Goal: Information Seeking & Learning: Learn about a topic

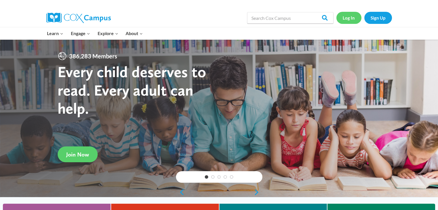
drag, startPoint x: 0, startPoint y: 0, endPoint x: 352, endPoint y: 17, distance: 352.0
click at [352, 17] on link "Log In" at bounding box center [349, 18] width 25 height 12
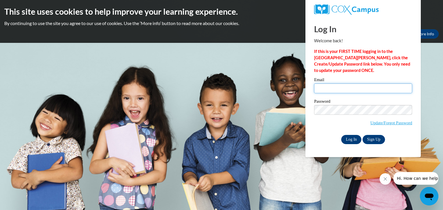
type input "mor2127899@maricopa.edu"
click at [352, 140] on input "Log In" at bounding box center [351, 139] width 20 height 9
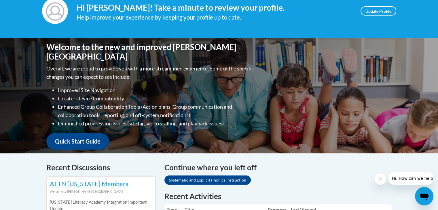
scroll to position [29, 0]
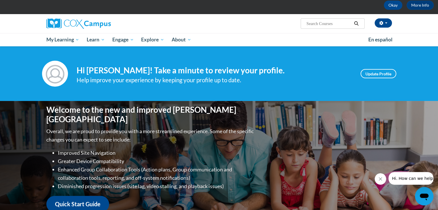
click at [327, 25] on input "Search..." at bounding box center [329, 23] width 46 height 7
type input "[MEDICAL_DATA]"
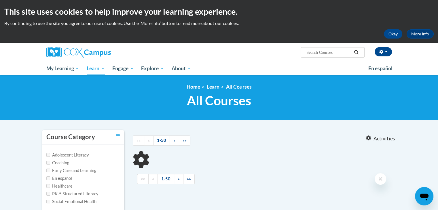
type input "dyslexia"
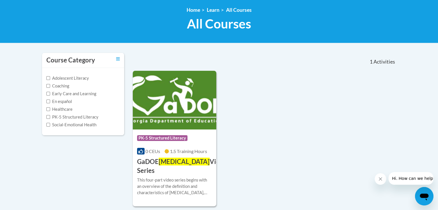
scroll to position [86, 0]
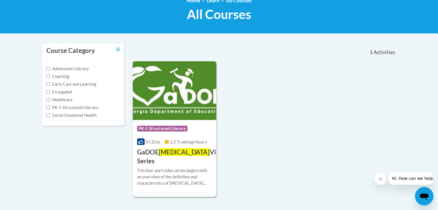
click at [189, 95] on img at bounding box center [175, 90] width 84 height 59
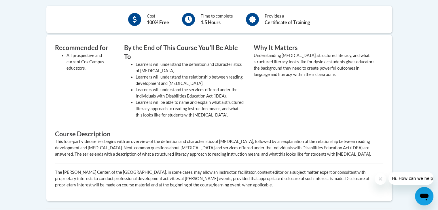
scroll to position [144, 0]
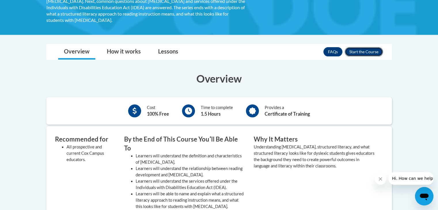
click at [360, 47] on button "Enroll" at bounding box center [364, 51] width 38 height 9
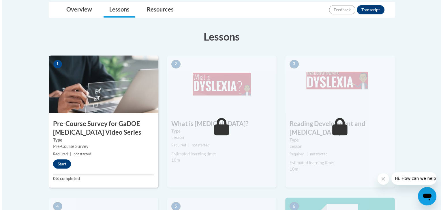
scroll to position [144, 0]
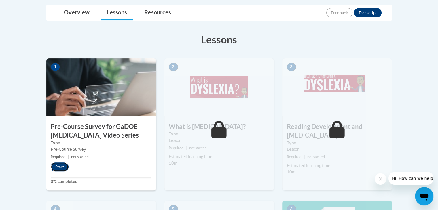
click at [60, 169] on button "Start" at bounding box center [60, 167] width 18 height 9
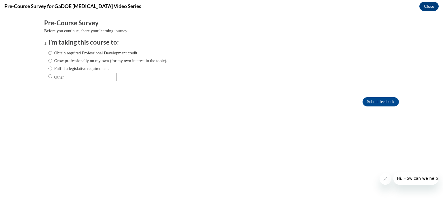
scroll to position [0, 0]
click at [89, 52] on label "Obtain required Professional Development credit." at bounding box center [93, 53] width 90 height 6
click at [52, 52] on input "Obtain required Professional Development credit." at bounding box center [50, 53] width 4 height 6
radio input "true"
click at [385, 103] on input "Submit feedback" at bounding box center [380, 101] width 36 height 9
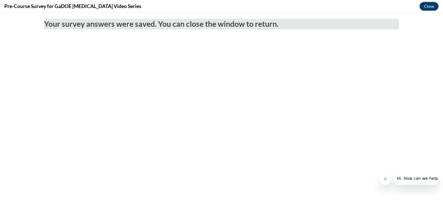
click at [427, 8] on button "Close" at bounding box center [428, 6] width 19 height 9
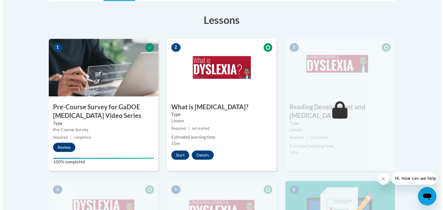
scroll to position [173, 0]
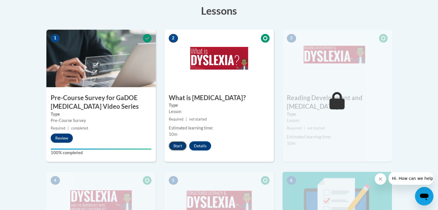
click at [181, 146] on button "Start" at bounding box center [178, 146] width 18 height 9
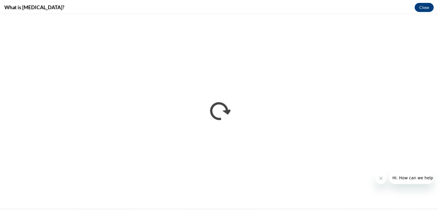
scroll to position [0, 0]
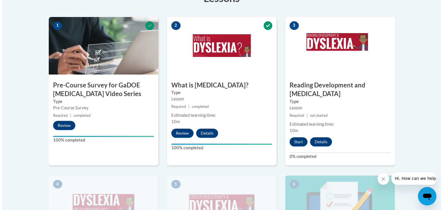
scroll to position [173, 0]
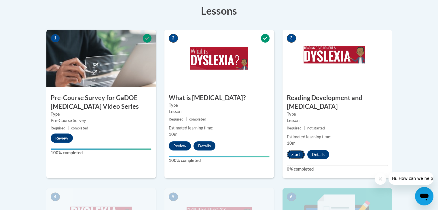
click at [293, 150] on button "Start" at bounding box center [296, 154] width 18 height 9
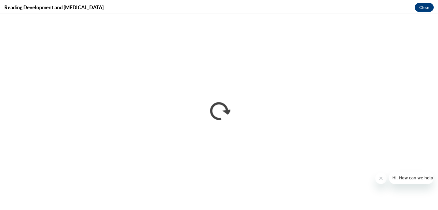
scroll to position [0, 0]
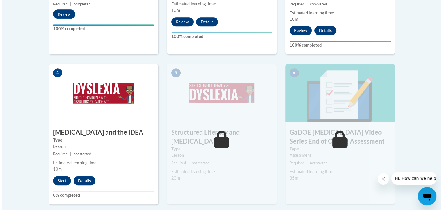
scroll to position [288, 0]
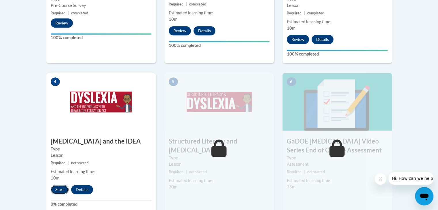
click at [59, 185] on button "Start" at bounding box center [60, 189] width 18 height 9
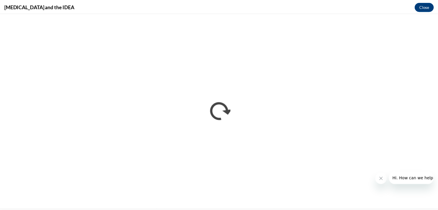
scroll to position [0, 0]
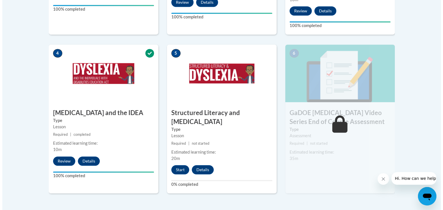
scroll to position [317, 0]
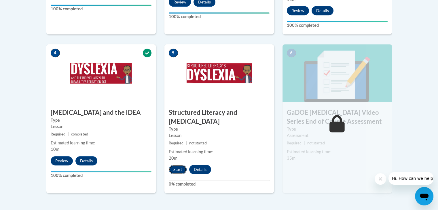
click at [181, 165] on button "Start" at bounding box center [178, 169] width 18 height 9
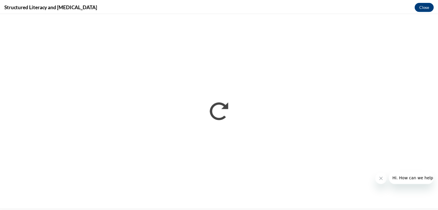
scroll to position [0, 0]
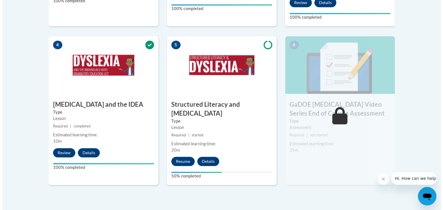
scroll to position [346, 0]
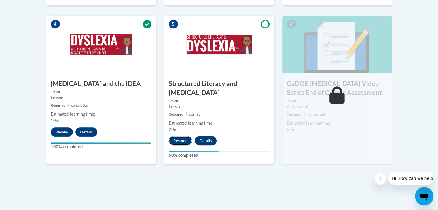
click at [183, 136] on button "Resume" at bounding box center [180, 140] width 23 height 9
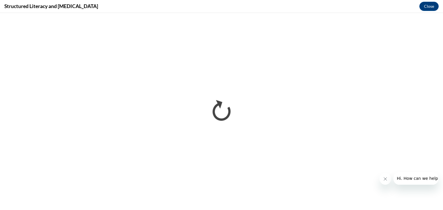
scroll to position [0, 0]
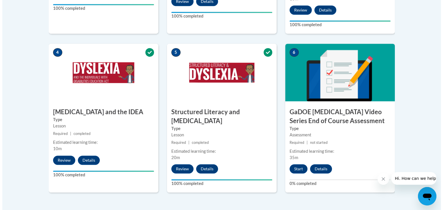
scroll to position [308, 0]
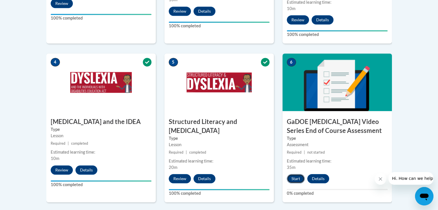
click at [301, 174] on button "Start" at bounding box center [296, 178] width 18 height 9
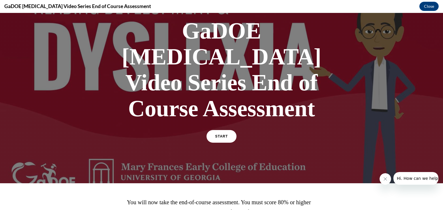
scroll to position [0, 0]
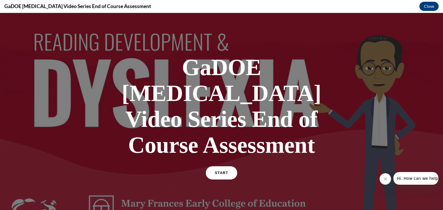
click at [227, 167] on link "START" at bounding box center [220, 173] width 31 height 13
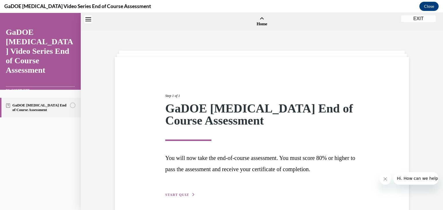
scroll to position [18, 0]
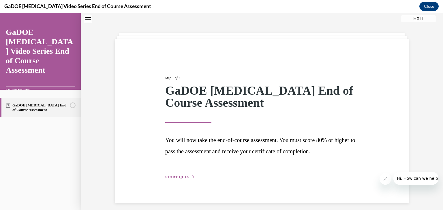
click at [183, 176] on span "START QUIZ" at bounding box center [177, 177] width 24 height 4
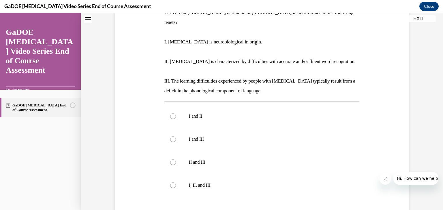
scroll to position [104, 0]
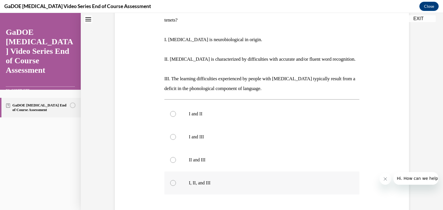
click at [186, 172] on label "I, II, and III" at bounding box center [261, 183] width 195 height 23
click at [176, 180] on input "I, II, and III" at bounding box center [173, 183] width 6 height 6
radio input "true"
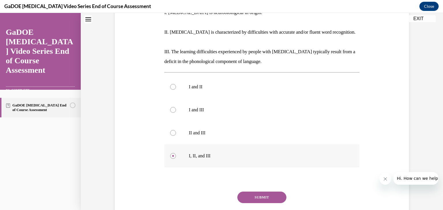
scroll to position [162, 0]
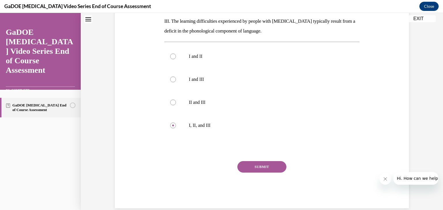
click at [262, 161] on button "SUBMIT" at bounding box center [261, 167] width 49 height 12
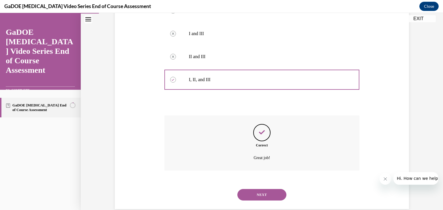
scroll to position [209, 0]
click at [260, 188] on button "NEXT" at bounding box center [261, 194] width 49 height 12
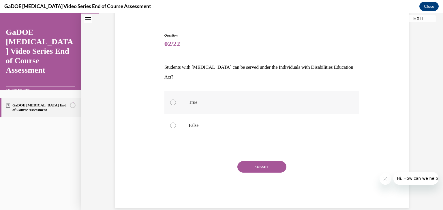
click at [178, 92] on label "True" at bounding box center [261, 102] width 195 height 23
click at [176, 100] on input "True" at bounding box center [173, 103] width 6 height 6
radio input "true"
click at [270, 161] on button "SUBMIT" at bounding box center [261, 167] width 49 height 12
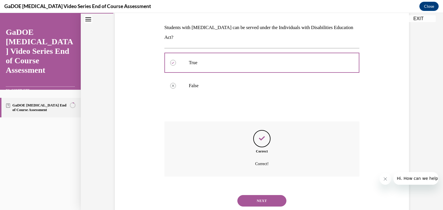
scroll to position [94, 0]
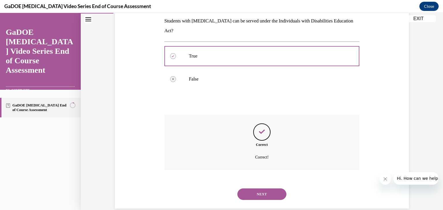
click at [260, 189] on button "NEXT" at bounding box center [261, 195] width 49 height 12
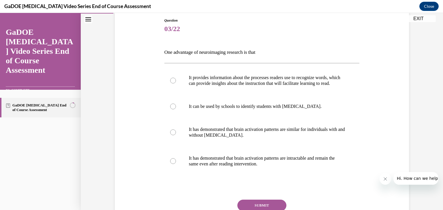
scroll to position [58, 0]
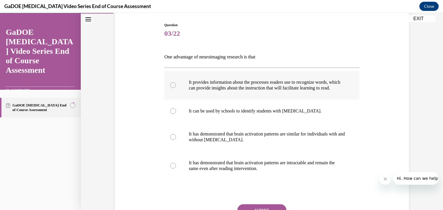
click at [248, 85] on p "It provides information about the processes readers use to recognize words, whi…" at bounding box center [267, 86] width 156 height 12
click at [176, 85] on input "It provides information about the processes readers use to recognize words, whi…" at bounding box center [173, 85] width 6 height 6
radio input "true"
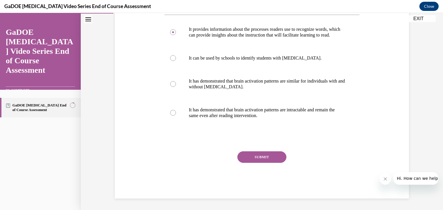
scroll to position [116, 0]
click at [272, 153] on button "SUBMIT" at bounding box center [261, 158] width 49 height 12
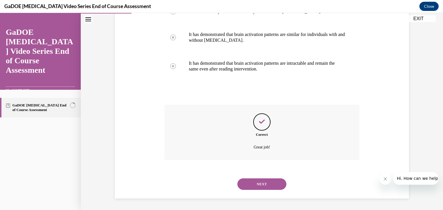
scroll to position [163, 0]
click at [264, 183] on button "NEXT" at bounding box center [261, 185] width 49 height 12
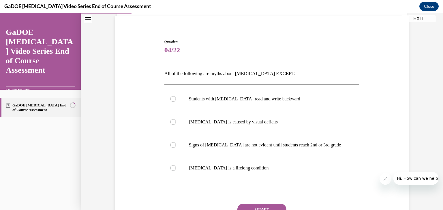
scroll to position [58, 0]
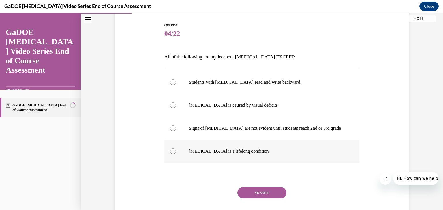
click at [240, 149] on p "Dyslexia is a lifelong condition" at bounding box center [267, 152] width 156 height 6
click at [176, 149] on input "Dyslexia is a lifelong condition" at bounding box center [173, 152] width 6 height 6
radio input "true"
click at [256, 197] on button "SUBMIT" at bounding box center [261, 193] width 49 height 12
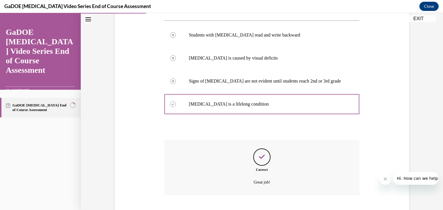
scroll to position [140, 0]
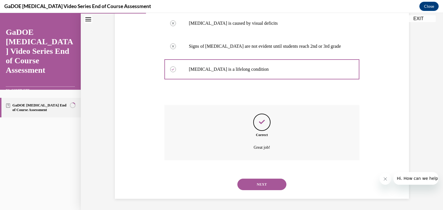
click at [253, 182] on button "NEXT" at bounding box center [261, 185] width 49 height 12
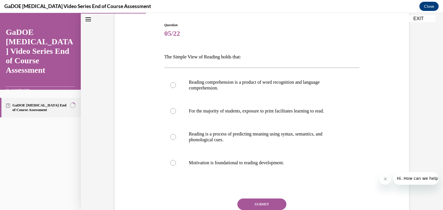
scroll to position [86, 0]
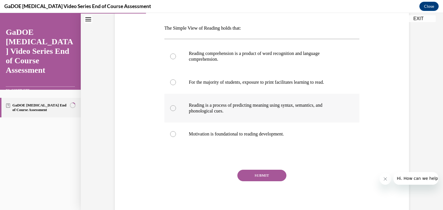
click at [228, 109] on p "Reading is a process of predicting meaning using syntax, semantics, and phonolo…" at bounding box center [267, 109] width 156 height 12
click at [176, 109] on input "Reading is a process of predicting meaning using syntax, semantics, and phonolo…" at bounding box center [173, 108] width 6 height 6
radio input "true"
click at [261, 174] on button "SUBMIT" at bounding box center [261, 176] width 49 height 12
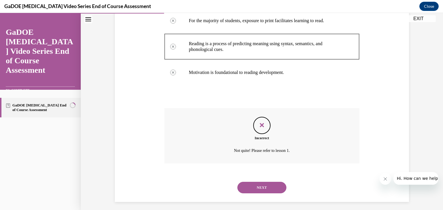
scroll to position [151, 0]
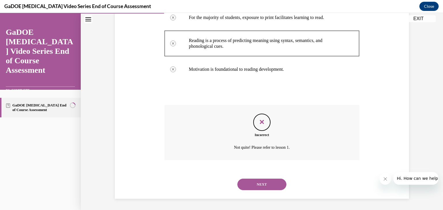
click at [263, 184] on button "NEXT" at bounding box center [261, 185] width 49 height 12
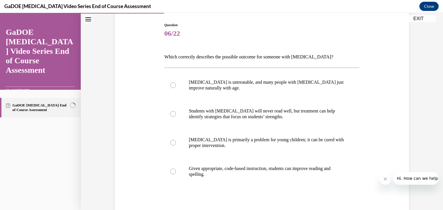
scroll to position [86, 0]
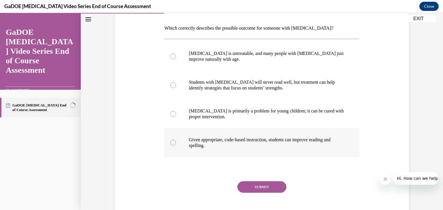
click at [237, 149] on label "Given appropriate, code-based instruction, students can improve reading and spe…" at bounding box center [261, 143] width 195 height 29
click at [176, 146] on input "Given appropriate, code-based instruction, students can improve reading and spe…" at bounding box center [173, 143] width 6 height 6
radio input "true"
click at [250, 188] on button "SUBMIT" at bounding box center [261, 188] width 49 height 12
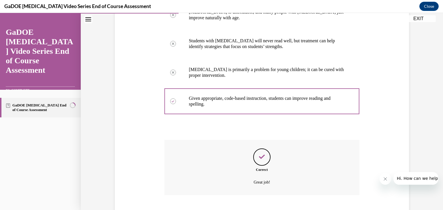
scroll to position [163, 0]
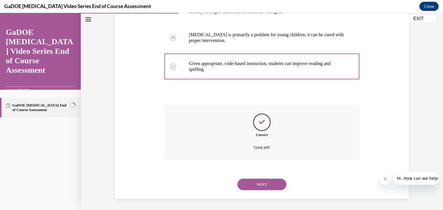
click at [251, 184] on button "NEXT" at bounding box center [261, 185] width 49 height 12
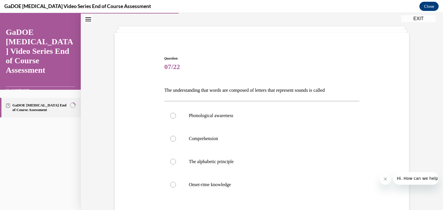
scroll to position [58, 0]
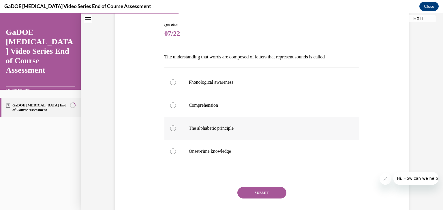
click at [178, 127] on label "The alphabetic principle" at bounding box center [261, 128] width 195 height 23
click at [176, 127] on input "The alphabetic principle" at bounding box center [173, 129] width 6 height 6
radio input "true"
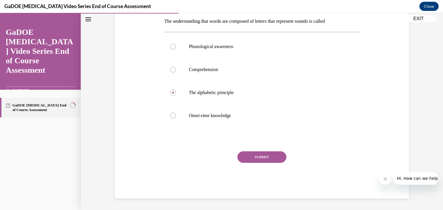
click at [267, 157] on button "SUBMIT" at bounding box center [261, 158] width 49 height 12
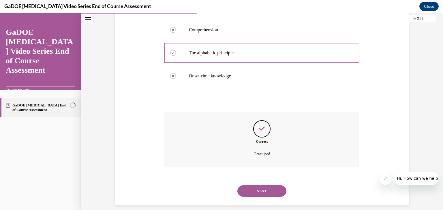
scroll to position [140, 0]
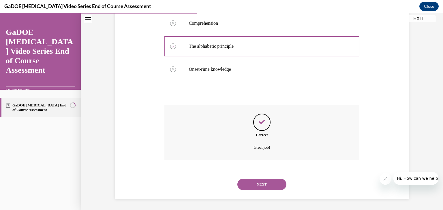
click at [257, 180] on button "NEXT" at bounding box center [261, 185] width 49 height 12
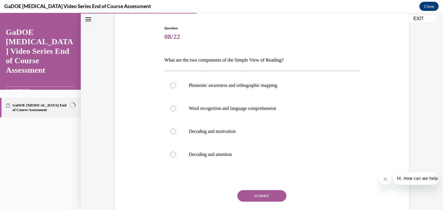
scroll to position [58, 0]
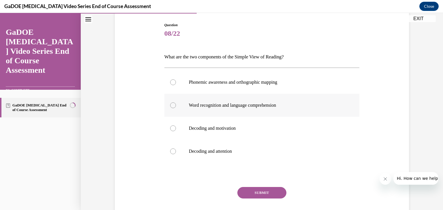
click at [210, 105] on p "Word recognition and language comprehension" at bounding box center [267, 106] width 156 height 6
click at [176, 105] on input "Word recognition and language comprehension" at bounding box center [173, 106] width 6 height 6
radio input "true"
click at [260, 190] on button "SUBMIT" at bounding box center [261, 193] width 49 height 12
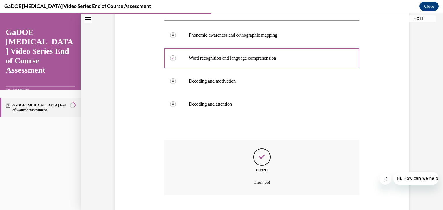
scroll to position [140, 0]
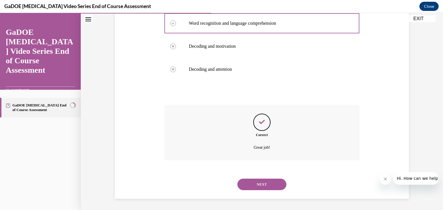
click at [261, 185] on button "NEXT" at bounding box center [261, 185] width 49 height 12
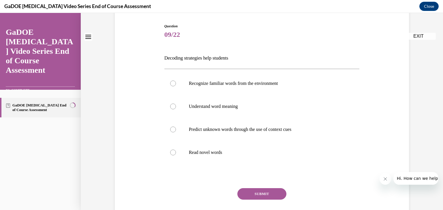
scroll to position [58, 0]
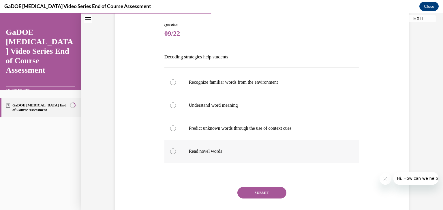
click at [200, 156] on label "Read novel words" at bounding box center [261, 151] width 195 height 23
click at [176, 154] on input "Read novel words" at bounding box center [173, 152] width 6 height 6
radio input "true"
click at [263, 194] on button "SUBMIT" at bounding box center [261, 193] width 49 height 12
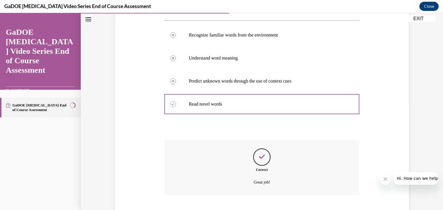
scroll to position [140, 0]
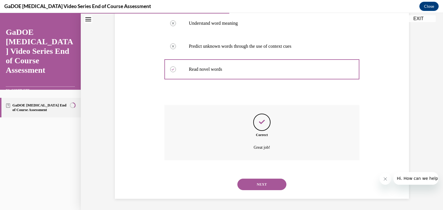
click at [255, 185] on button "NEXT" at bounding box center [261, 185] width 49 height 12
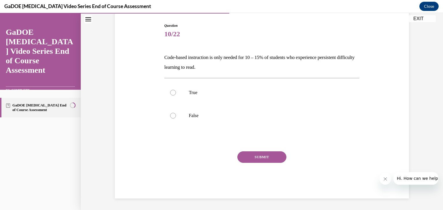
scroll to position [57, 0]
click at [178, 114] on label "False" at bounding box center [261, 115] width 195 height 23
click at [176, 114] on input "False" at bounding box center [173, 116] width 6 height 6
radio input "true"
click at [257, 156] on button "SUBMIT" at bounding box center [261, 158] width 49 height 12
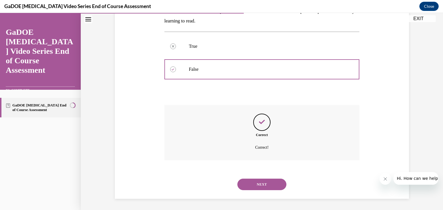
scroll to position [104, 0]
click at [260, 184] on button "NEXT" at bounding box center [261, 185] width 49 height 12
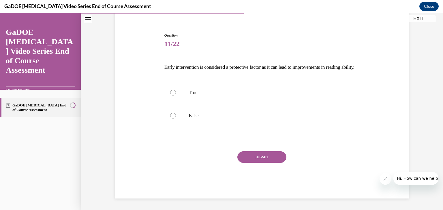
scroll to position [57, 0]
click at [178, 94] on label "True" at bounding box center [261, 92] width 195 height 23
click at [176, 94] on input "True" at bounding box center [173, 93] width 6 height 6
radio input "true"
click at [248, 156] on button "SUBMIT" at bounding box center [261, 158] width 49 height 12
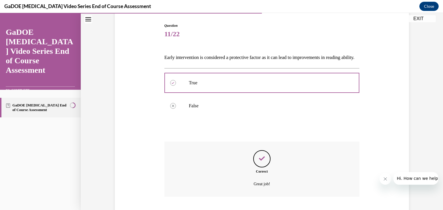
scroll to position [104, 0]
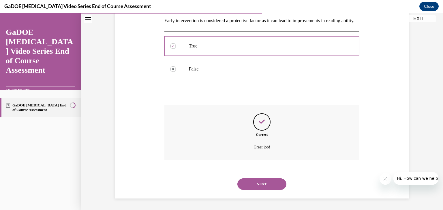
click at [272, 185] on button "NEXT" at bounding box center [261, 185] width 49 height 12
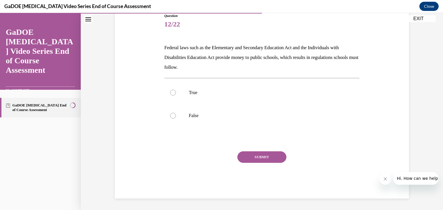
scroll to position [64, 0]
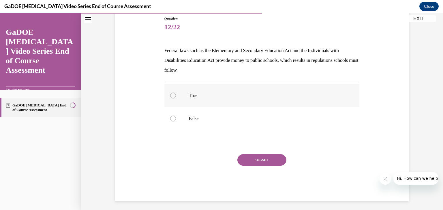
click at [196, 93] on p "True" at bounding box center [267, 96] width 156 height 6
click at [176, 93] on input "True" at bounding box center [173, 96] width 6 height 6
radio input "true"
click at [265, 159] on button "SUBMIT" at bounding box center [261, 160] width 49 height 12
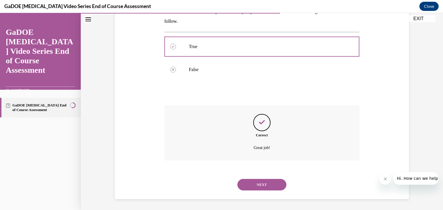
scroll to position [113, 0]
click at [261, 183] on button "NEXT" at bounding box center [261, 185] width 49 height 12
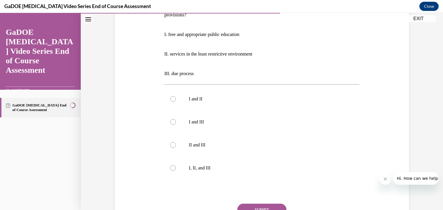
scroll to position [144, 0]
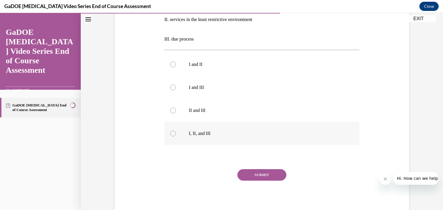
click at [196, 139] on label "I, II, and III" at bounding box center [261, 133] width 195 height 23
click at [176, 137] on input "I, II, and III" at bounding box center [173, 134] width 6 height 6
radio input "true"
click at [255, 173] on button "SUBMIT" at bounding box center [261, 175] width 49 height 12
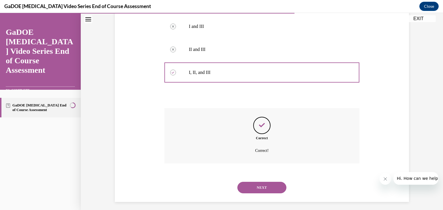
scroll to position [209, 0]
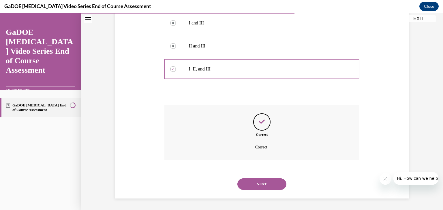
click at [266, 188] on button "NEXT" at bounding box center [261, 185] width 49 height 12
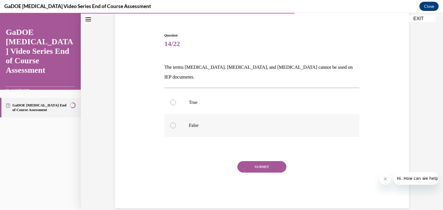
click at [197, 123] on p "False" at bounding box center [267, 126] width 156 height 6
click at [176, 123] on input "False" at bounding box center [173, 126] width 6 height 6
radio input "true"
click at [265, 161] on button "SUBMIT" at bounding box center [261, 167] width 49 height 12
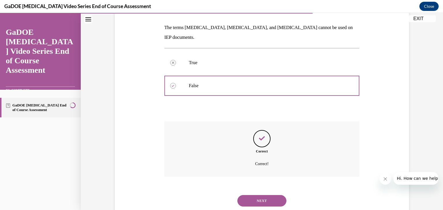
scroll to position [94, 0]
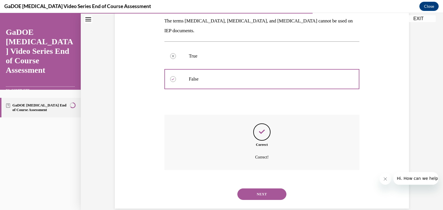
click at [262, 189] on button "NEXT" at bounding box center [261, 195] width 49 height 12
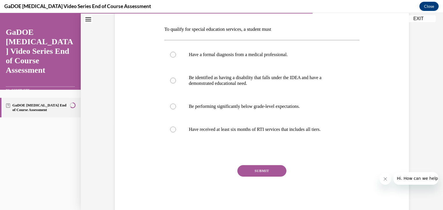
scroll to position [86, 0]
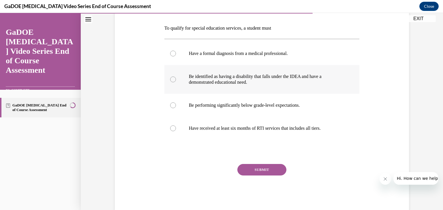
click at [204, 77] on p "Be identified as having a disability that falls under the IDEA and have a demon…" at bounding box center [267, 80] width 156 height 12
click at [176, 77] on input "Be identified as having a disability that falls under the IDEA and have a demon…" at bounding box center [173, 80] width 6 height 6
radio input "true"
click at [252, 167] on button "SUBMIT" at bounding box center [261, 170] width 49 height 12
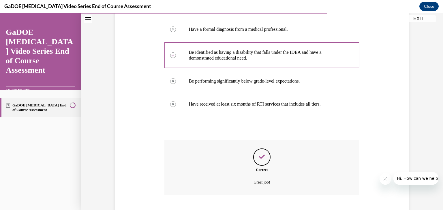
scroll to position [146, 0]
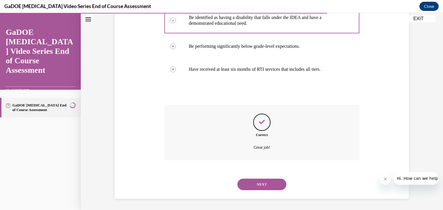
click at [263, 185] on button "NEXT" at bounding box center [261, 185] width 49 height 12
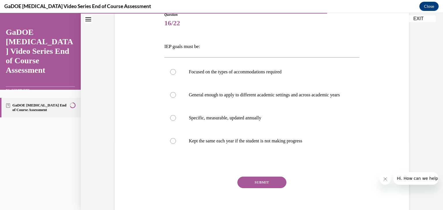
scroll to position [86, 0]
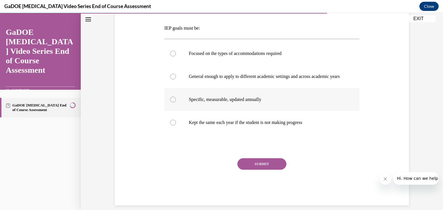
click at [210, 103] on p "Specific, measurable, updated annually" at bounding box center [267, 100] width 156 height 6
click at [176, 103] on input "Specific, measurable, updated annually" at bounding box center [173, 100] width 6 height 6
radio input "true"
click at [265, 168] on button "SUBMIT" at bounding box center [261, 165] width 49 height 12
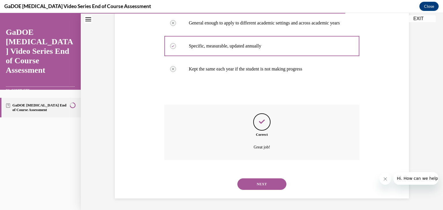
scroll to position [146, 0]
click at [257, 185] on button "NEXT" at bounding box center [261, 185] width 49 height 12
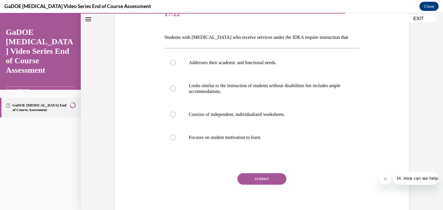
scroll to position [86, 0]
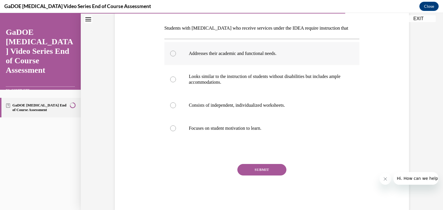
click at [199, 56] on p "Addresses their academic and functional needs." at bounding box center [267, 54] width 156 height 6
click at [176, 56] on input "Addresses their academic and functional needs." at bounding box center [173, 54] width 6 height 6
radio input "true"
click at [259, 172] on button "SUBMIT" at bounding box center [261, 170] width 49 height 12
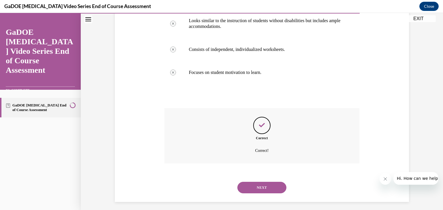
scroll to position [146, 0]
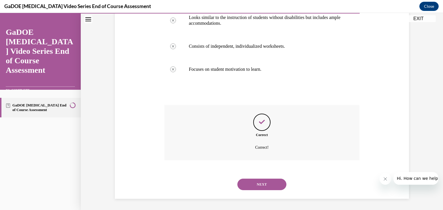
click at [250, 185] on button "NEXT" at bounding box center [261, 185] width 49 height 12
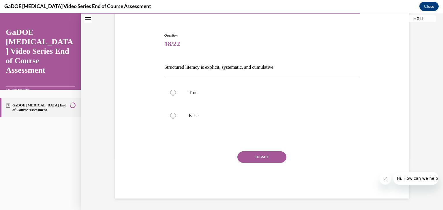
scroll to position [47, 0]
click at [184, 95] on label "True" at bounding box center [261, 92] width 195 height 23
click at [176, 95] on input "True" at bounding box center [173, 93] width 6 height 6
radio input "true"
click at [261, 156] on button "SUBMIT" at bounding box center [261, 158] width 49 height 12
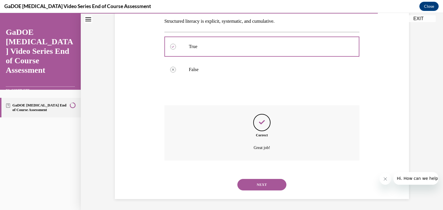
scroll to position [94, 0]
click at [258, 186] on button "NEXT" at bounding box center [261, 185] width 49 height 12
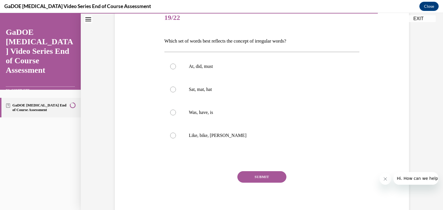
scroll to position [86, 0]
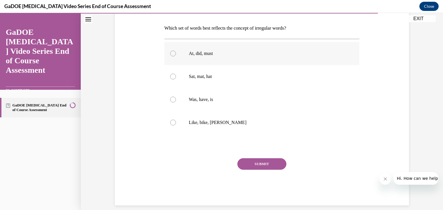
click at [186, 57] on label "At, did, must" at bounding box center [261, 53] width 195 height 23
click at [176, 56] on input "At, did, must" at bounding box center [173, 54] width 6 height 6
radio input "true"
click at [267, 165] on button "SUBMIT" at bounding box center [261, 165] width 49 height 12
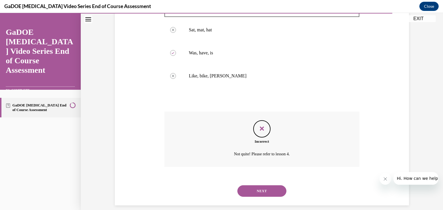
scroll to position [140, 0]
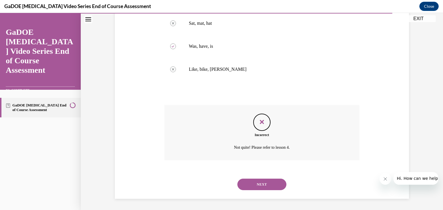
click at [267, 186] on button "NEXT" at bounding box center [261, 185] width 49 height 12
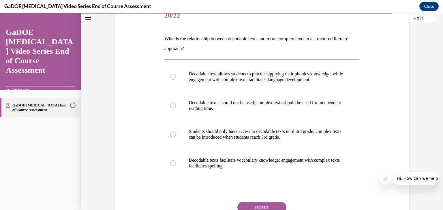
scroll to position [86, 0]
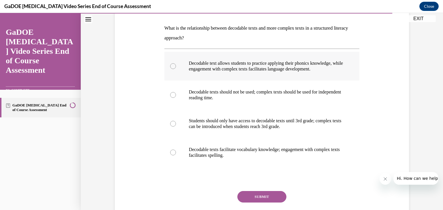
click at [243, 64] on p "Decodable text allows students to practice applying their phonics knowledge, wh…" at bounding box center [267, 67] width 156 height 12
click at [176, 64] on input "Decodable text allows students to practice applying their phonics knowledge, wh…" at bounding box center [173, 66] width 6 height 6
radio input "true"
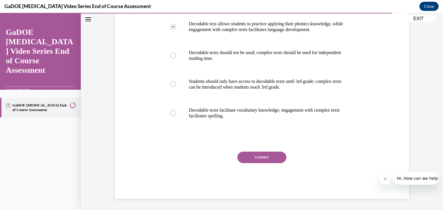
scroll to position [126, 0]
click at [270, 160] on button "SUBMIT" at bounding box center [261, 158] width 49 height 12
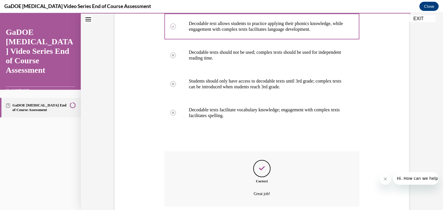
scroll to position [173, 0]
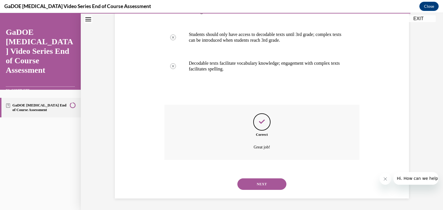
click at [273, 181] on button "NEXT" at bounding box center [261, 185] width 49 height 12
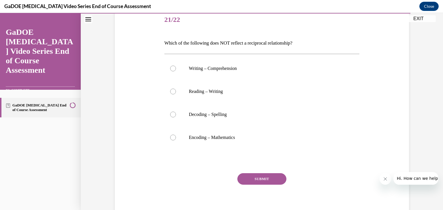
scroll to position [58, 0]
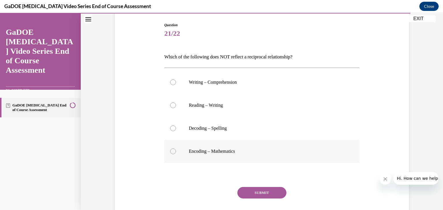
click at [207, 152] on p "Encoding – Mathematics" at bounding box center [267, 152] width 156 height 6
click at [176, 152] on input "Encoding – Mathematics" at bounding box center [173, 152] width 6 height 6
radio input "true"
click at [262, 195] on button "SUBMIT" at bounding box center [261, 193] width 49 height 12
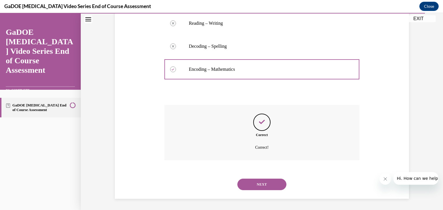
click at [253, 188] on button "NEXT" at bounding box center [261, 185] width 49 height 12
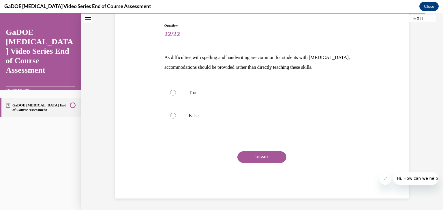
scroll to position [57, 0]
click at [191, 116] on p "False" at bounding box center [267, 116] width 156 height 6
click at [176, 116] on input "False" at bounding box center [173, 116] width 6 height 6
radio input "true"
click at [258, 160] on button "SUBMIT" at bounding box center [261, 158] width 49 height 12
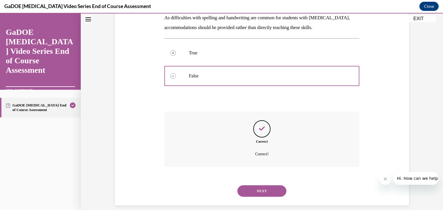
scroll to position [104, 0]
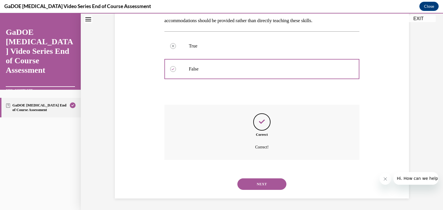
click at [268, 184] on button "NEXT" at bounding box center [261, 185] width 49 height 12
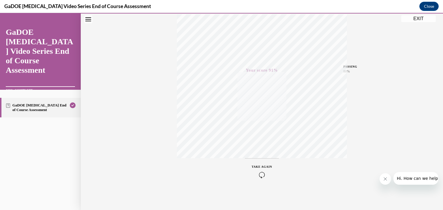
scroll to position [0, 0]
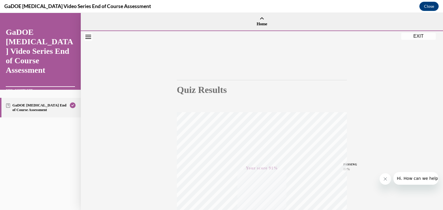
click at [419, 37] on button "EXIT" at bounding box center [418, 36] width 35 height 7
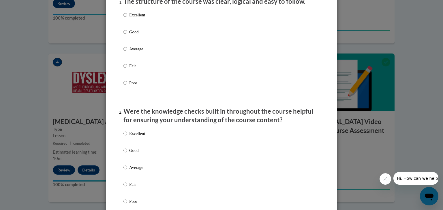
scroll to position [86, 0]
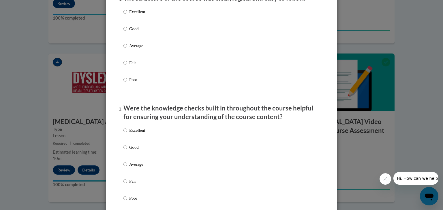
click at [142, 14] on div "Excellent Good Average Fair Poor" at bounding box center [134, 50] width 22 height 89
click at [141, 15] on p "Excellent" at bounding box center [137, 12] width 16 height 6
click at [127, 15] on input "Excellent" at bounding box center [125, 12] width 4 height 6
radio input "true"
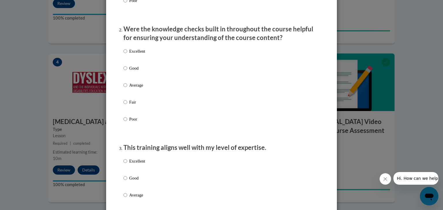
scroll to position [173, 0]
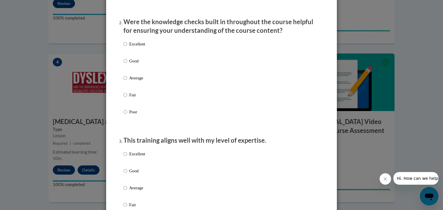
click at [134, 47] on p "Excellent" at bounding box center [137, 44] width 16 height 6
click at [127, 47] on input "Excellent" at bounding box center [125, 44] width 4 height 6
radio input "true"
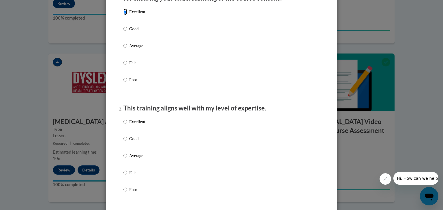
scroll to position [259, 0]
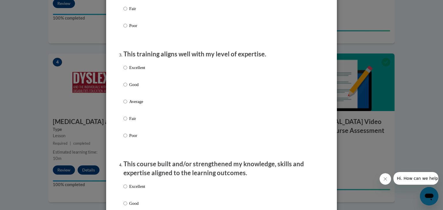
click at [129, 71] on p "Excellent" at bounding box center [137, 68] width 16 height 6
click at [127, 71] on input "Excellent" at bounding box center [125, 68] width 4 height 6
radio input "true"
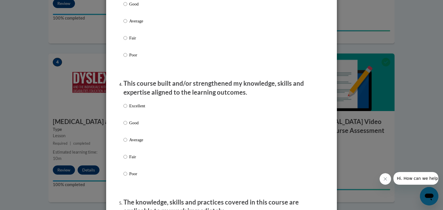
scroll to position [346, 0]
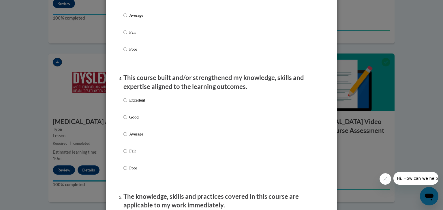
click at [139, 103] on p "Excellent" at bounding box center [137, 100] width 16 height 6
click at [127, 103] on input "Excellent" at bounding box center [125, 100] width 4 height 6
radio input "true"
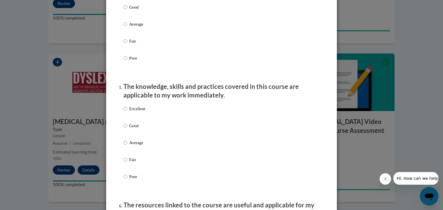
scroll to position [461, 0]
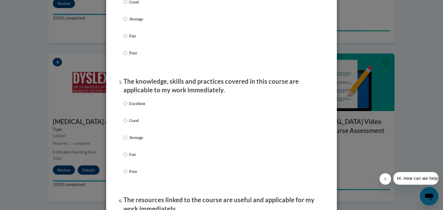
click at [136, 107] on p "Excellent" at bounding box center [137, 104] width 16 height 6
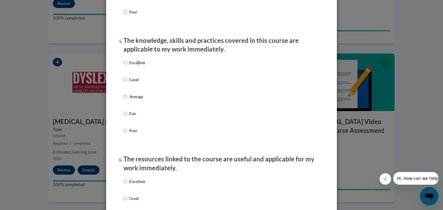
scroll to position [576, 0]
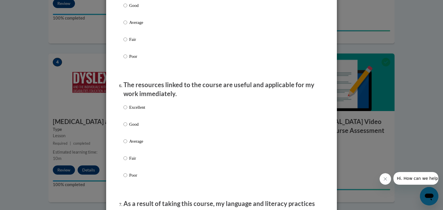
click at [138, 111] on p "Excellent" at bounding box center [137, 107] width 16 height 6
click at [127, 111] on input "Excellent" at bounding box center [125, 107] width 4 height 6
radio input "true"
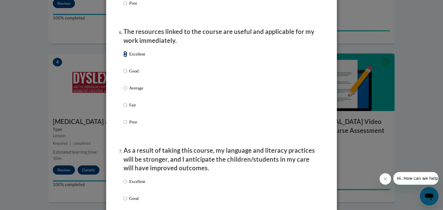
scroll to position [692, 0]
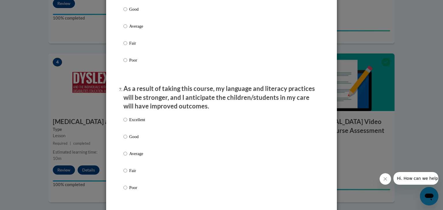
click at [141, 123] on p "Excellent" at bounding box center [137, 120] width 16 height 6
click at [127, 123] on input "Excellent" at bounding box center [125, 120] width 4 height 6
radio input "true"
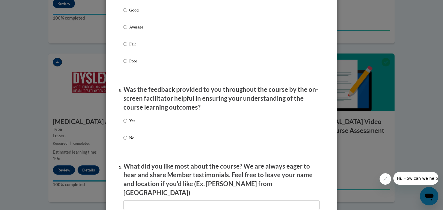
scroll to position [836, 0]
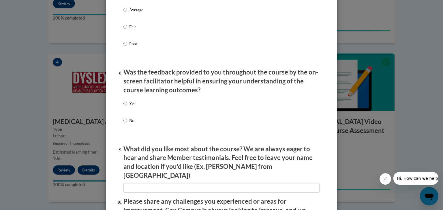
click at [129, 107] on p "Yes" at bounding box center [132, 104] width 6 height 6
click at [127, 107] on input "Yes" at bounding box center [125, 104] width 4 height 6
radio input "true"
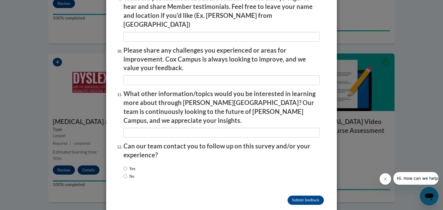
scroll to position [990, 0]
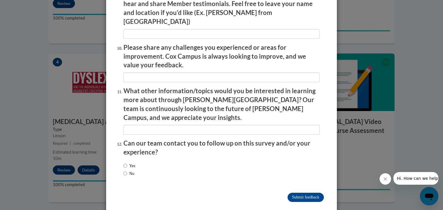
click at [129, 171] on label "No" at bounding box center [128, 174] width 11 height 6
click at [127, 171] on input "No" at bounding box center [125, 174] width 4 height 6
radio input "true"
click at [306, 193] on input "Submit feedback" at bounding box center [305, 197] width 36 height 9
